Goal: Task Accomplishment & Management: Complete application form

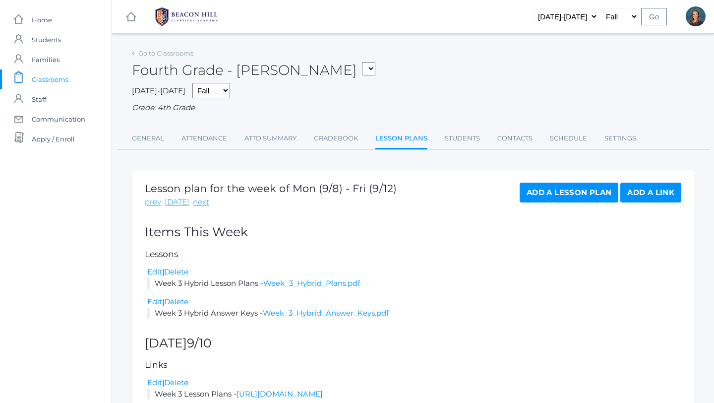
scroll to position [62, 0]
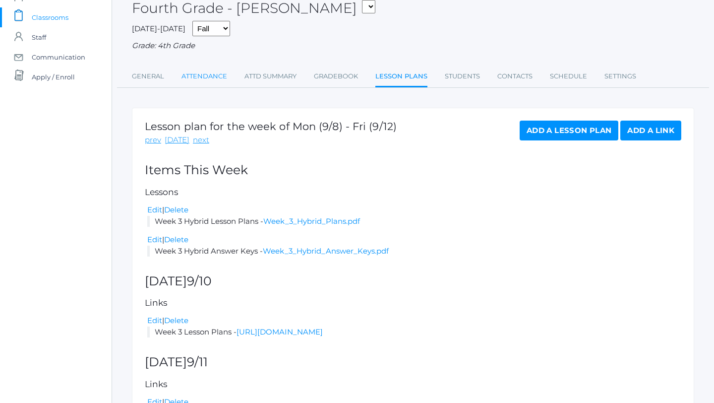
click at [204, 78] on link "Attendance" at bounding box center [204, 76] width 46 height 20
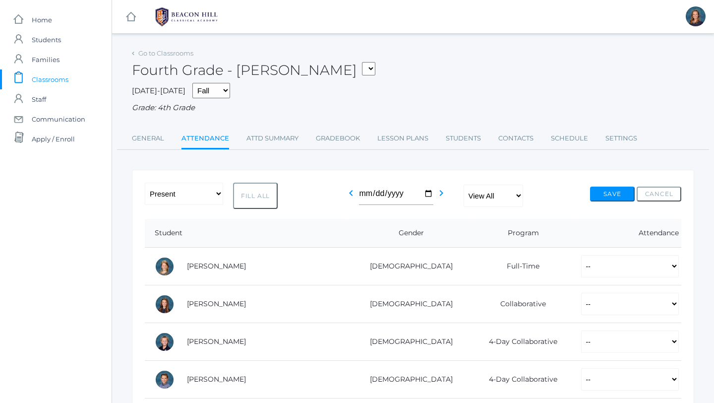
click at [253, 197] on button "Fill All" at bounding box center [255, 195] width 45 height 26
select select "P"
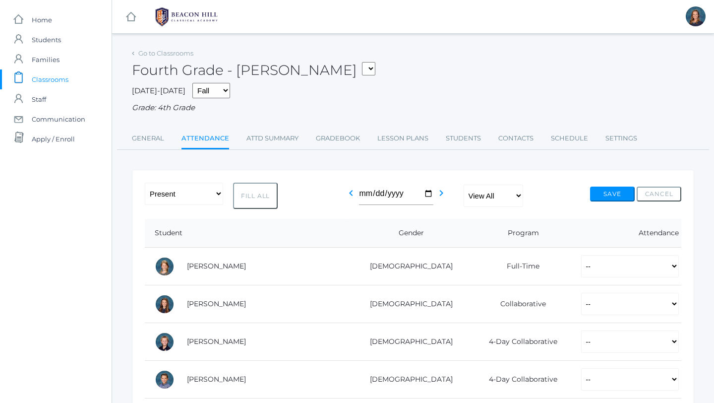
select select "P"
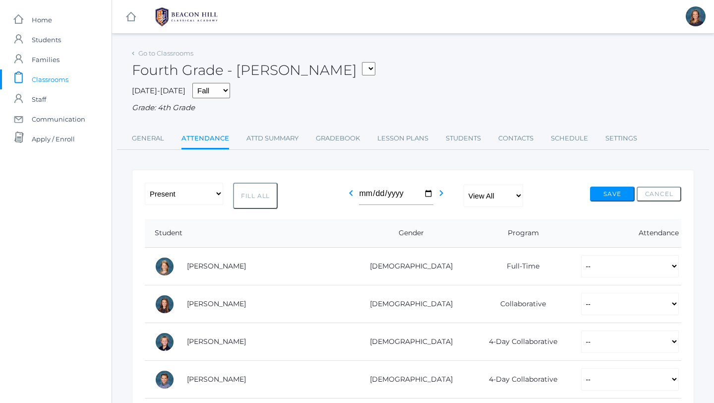
select select "P"
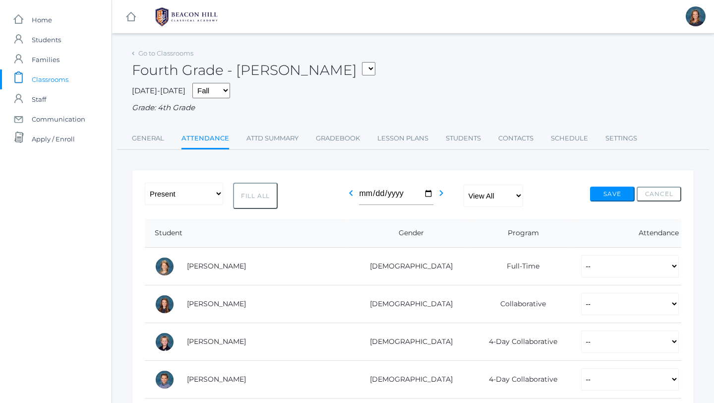
select select "P"
click at [581, 302] on select "-- Present Present-At-Home Tardy Excused Tardy Unexcused Absent Excused Absent …" at bounding box center [630, 304] width 98 height 22
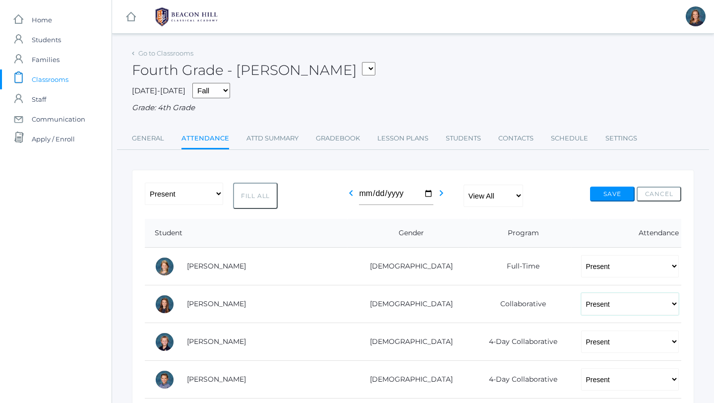
select select "AU"
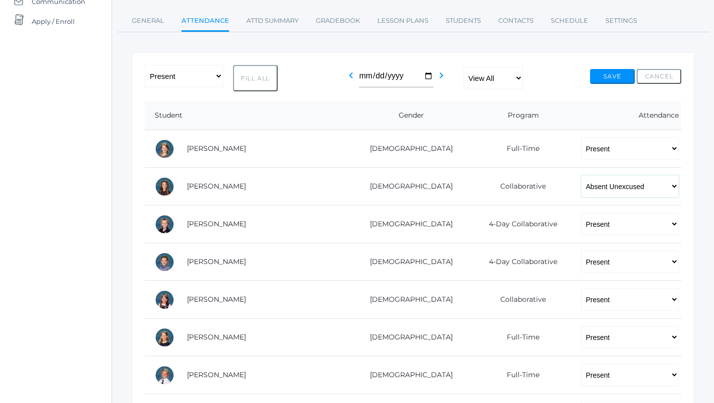
scroll to position [118, 0]
click at [594, 224] on select "-- Present Present-At-Home Tardy Excused Tardy Unexcused Absent Excused Absent …" at bounding box center [630, 223] width 98 height 22
select select "AU"
click at [612, 262] on select "-- Present Present-At-Home Tardy Excused Tardy Unexcused Absent Excused Absent …" at bounding box center [630, 261] width 98 height 22
select select "AU"
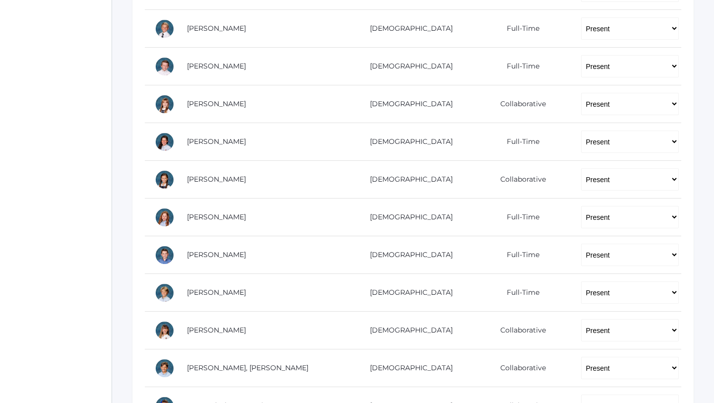
scroll to position [463, 0]
click at [586, 104] on select "-- Present Present-At-Home Tardy Excused Tardy Unexcused Absent Excused Absent …" at bounding box center [630, 104] width 98 height 22
select select "AU"
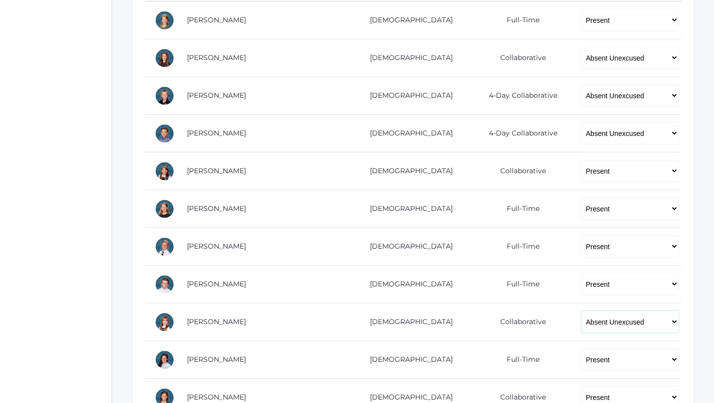
scroll to position [242, 0]
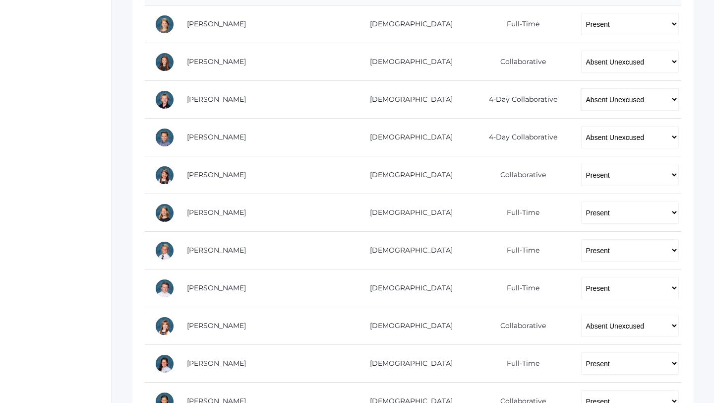
click at [617, 99] on select "-- Present Present-At-Home Tardy Excused Tardy Unexcused Absent Excused Absent …" at bounding box center [630, 99] width 98 height 22
select select "P"
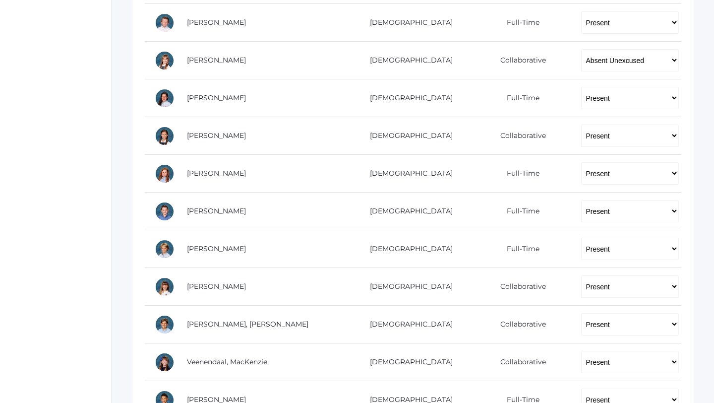
scroll to position [506, 0]
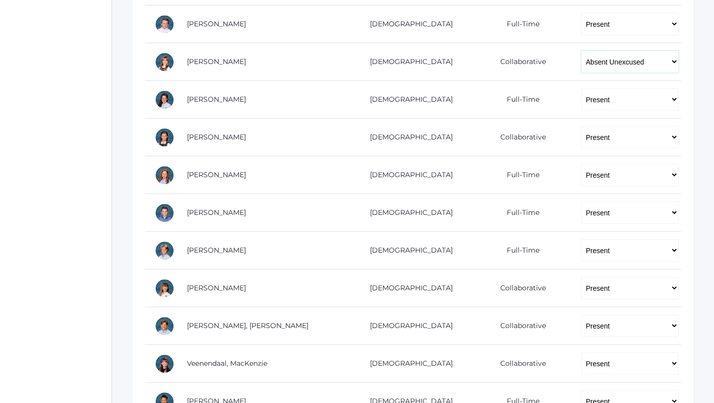
click at [632, 63] on select "-- Present Present-At-Home Tardy Excused Tardy Unexcused Absent Excused Absent …" at bounding box center [630, 62] width 98 height 22
select select "P"
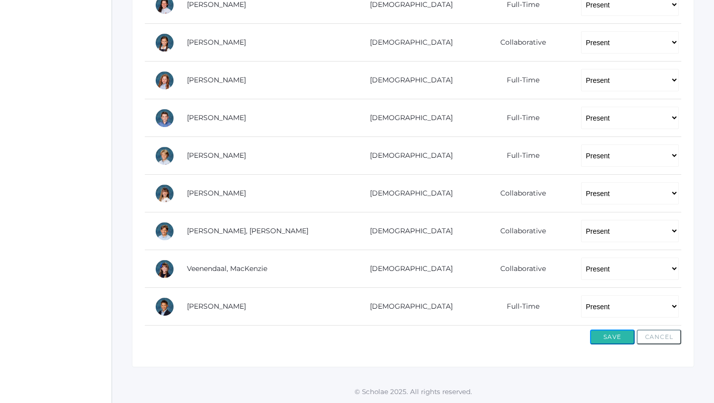
click at [619, 339] on button "Save" at bounding box center [612, 336] width 45 height 15
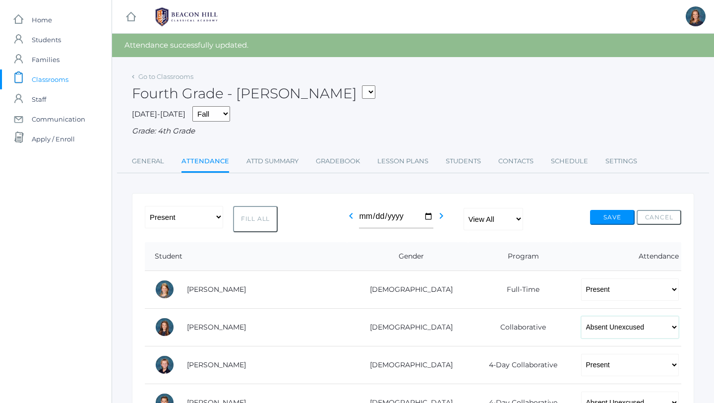
click at [621, 326] on select "-- Present Present-At-Home Tardy Excused Tardy Unexcused Absent Excused Absent …" at bounding box center [630, 327] width 98 height 22
select select "P"
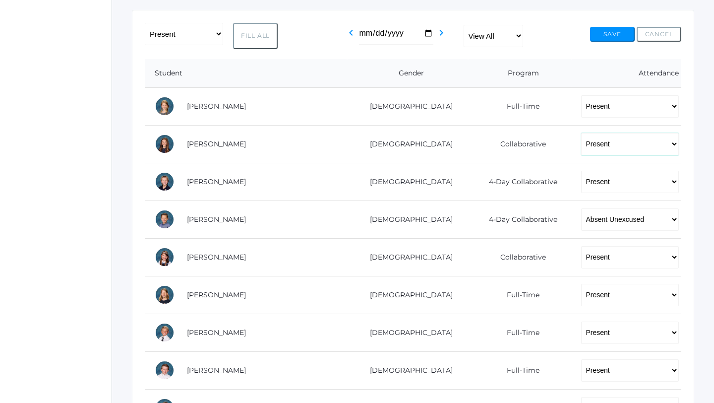
scroll to position [190, 0]
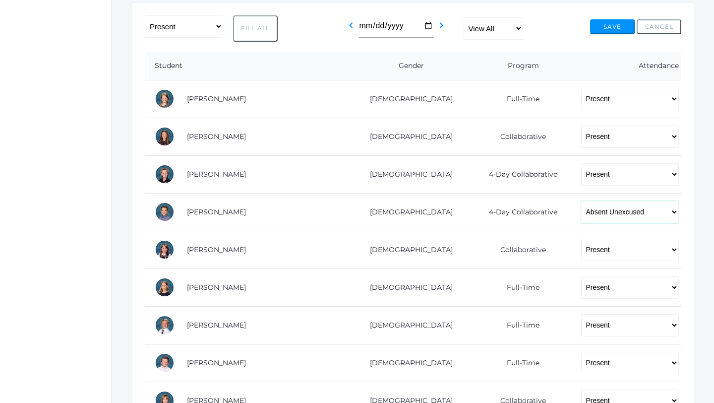
click at [626, 213] on select "-- Present Present-At-Home Tardy Excused Tardy Unexcused Absent Excused Absent …" at bounding box center [630, 212] width 98 height 22
select select "TE"
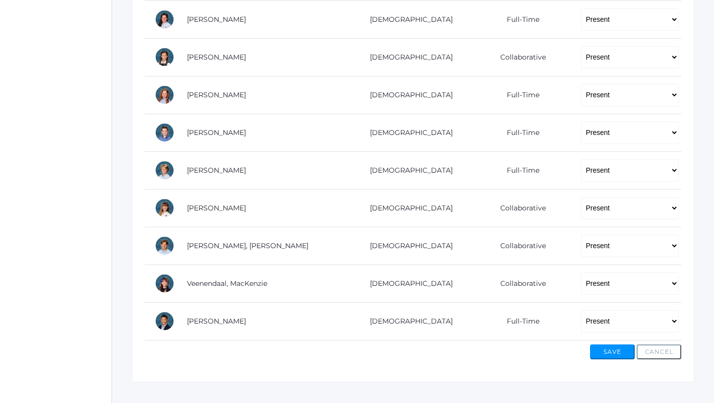
scroll to position [624, 0]
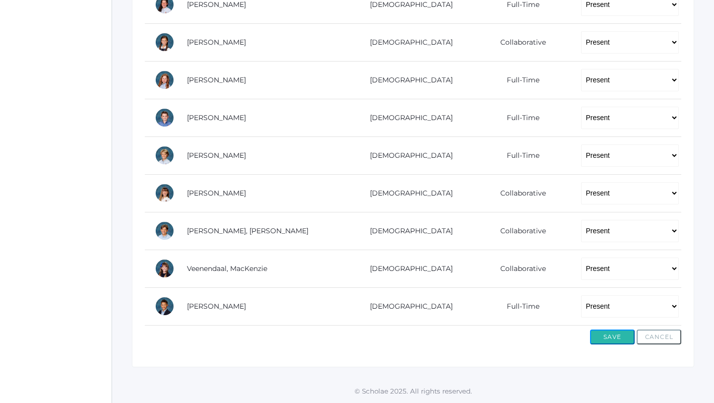
click at [606, 342] on button "Save" at bounding box center [612, 336] width 45 height 15
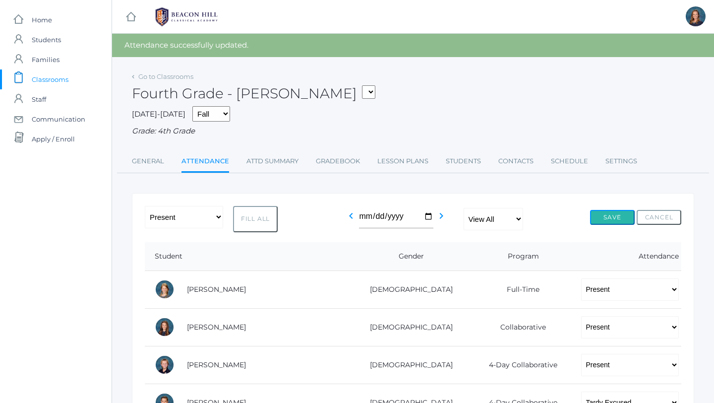
click at [615, 217] on button "Save" at bounding box center [612, 217] width 45 height 15
